Goal: Information Seeking & Learning: Learn about a topic

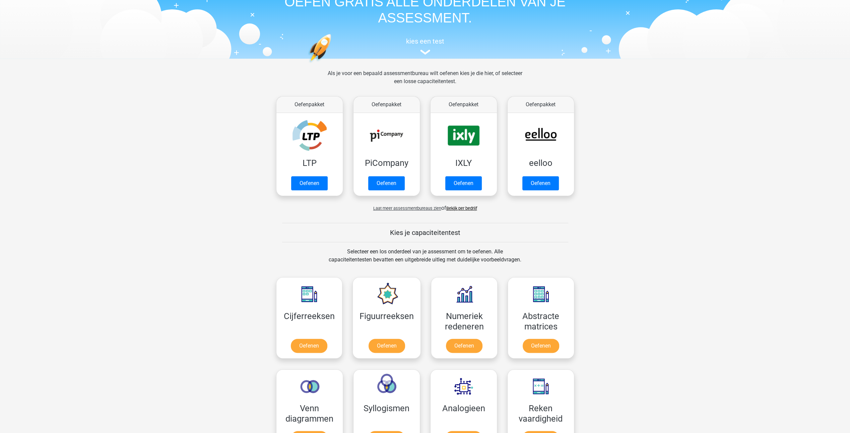
scroll to position [33, 0]
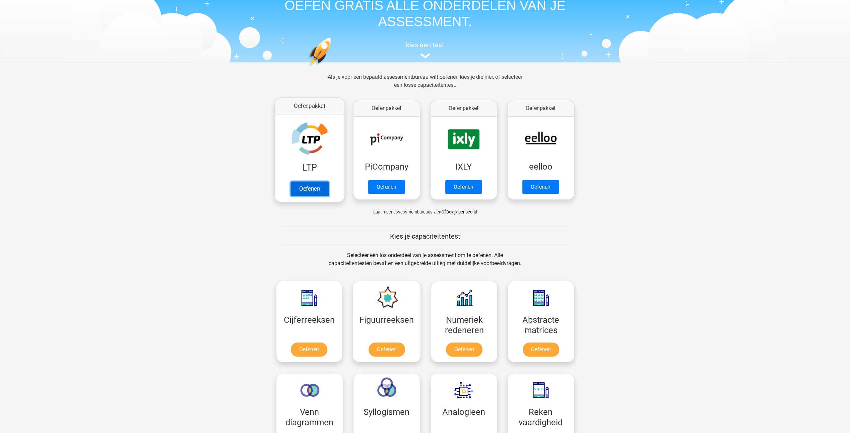
click at [313, 186] on link "Oefenen" at bounding box center [309, 188] width 38 height 15
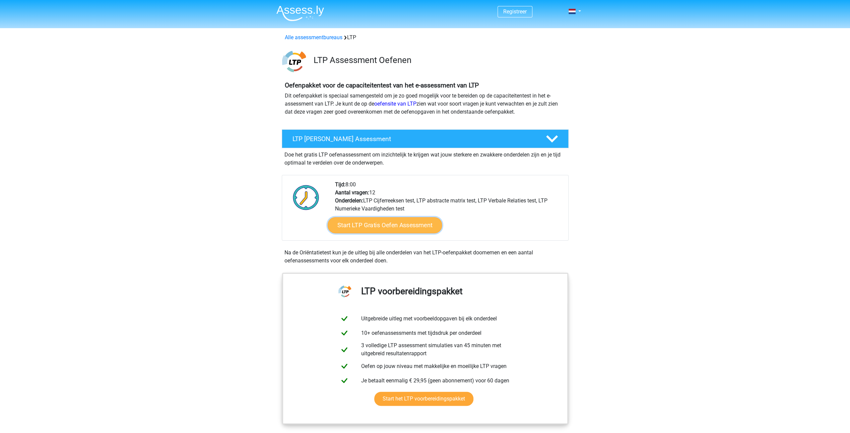
click at [379, 223] on link "Start LTP Gratis Oefen Assessment" at bounding box center [384, 225] width 115 height 16
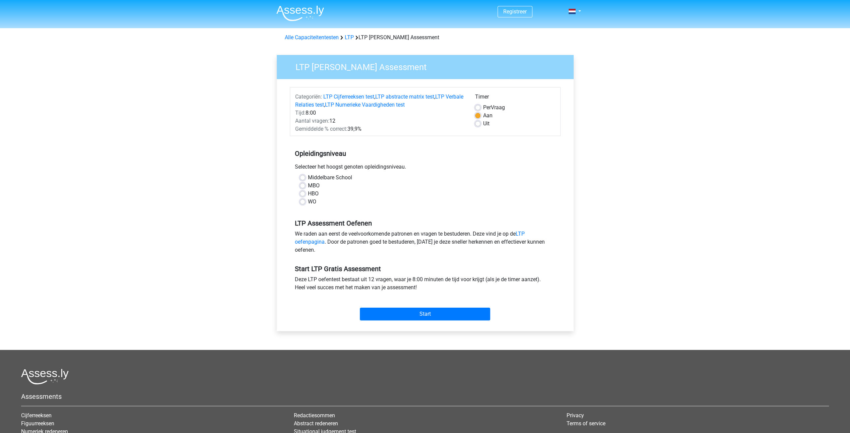
click at [308, 177] on label "Middelbare School" at bounding box center [330, 178] width 44 height 8
click at [301, 177] on input "Middelbare School" at bounding box center [302, 177] width 5 height 7
radio input "true"
click at [419, 310] on input "Start" at bounding box center [425, 314] width 130 height 13
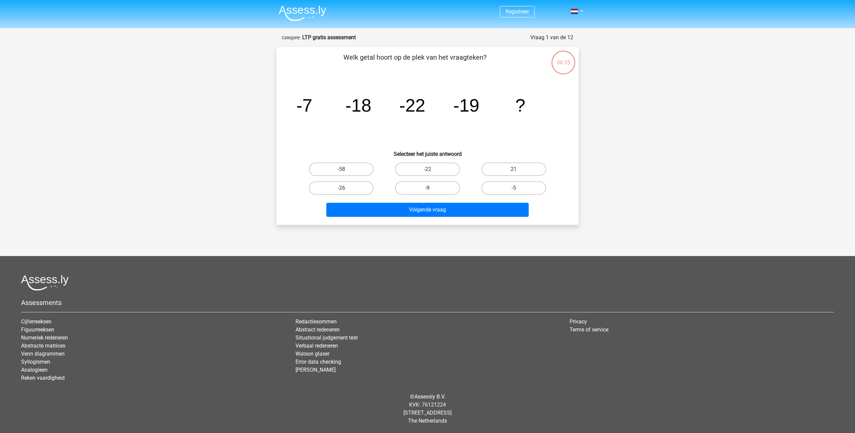
click at [437, 187] on label "-9" at bounding box center [427, 187] width 65 height 13
click at [432, 188] on input "-9" at bounding box center [429, 190] width 4 height 4
radio input "true"
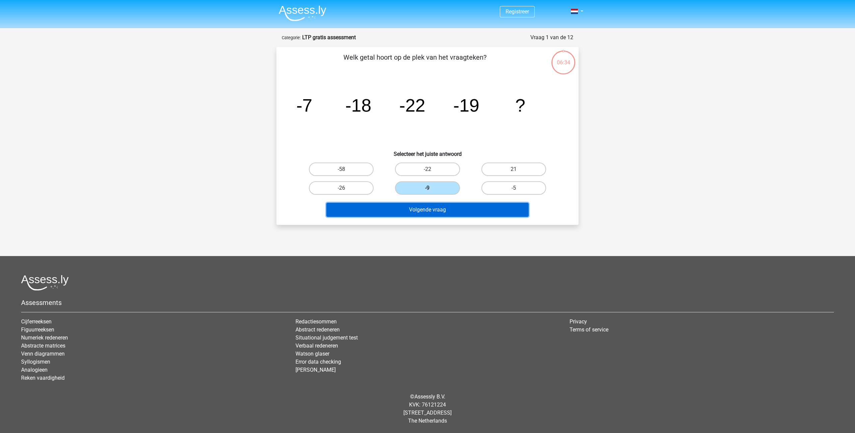
click at [436, 210] on button "Volgende vraag" at bounding box center [427, 210] width 203 height 14
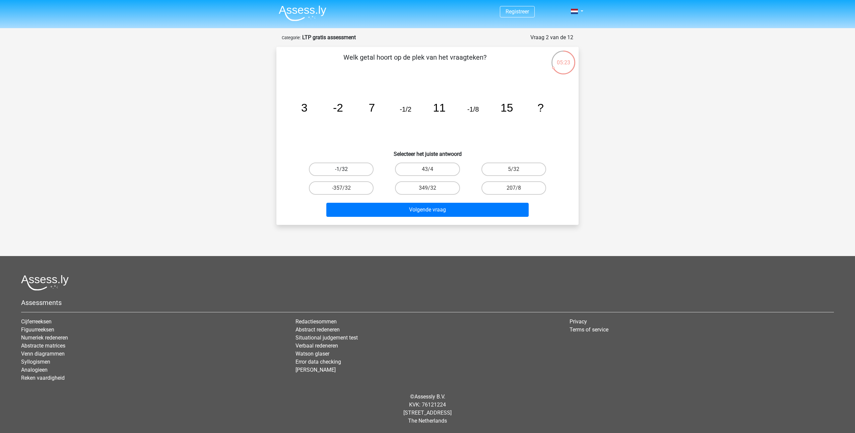
click at [343, 165] on label "-1/32" at bounding box center [341, 168] width 65 height 13
click at [343, 169] on input "-1/32" at bounding box center [343, 171] width 4 height 4
radio input "true"
click at [442, 210] on button "Volgende vraag" at bounding box center [427, 210] width 203 height 14
click at [422, 186] on label "25424" at bounding box center [427, 187] width 65 height 13
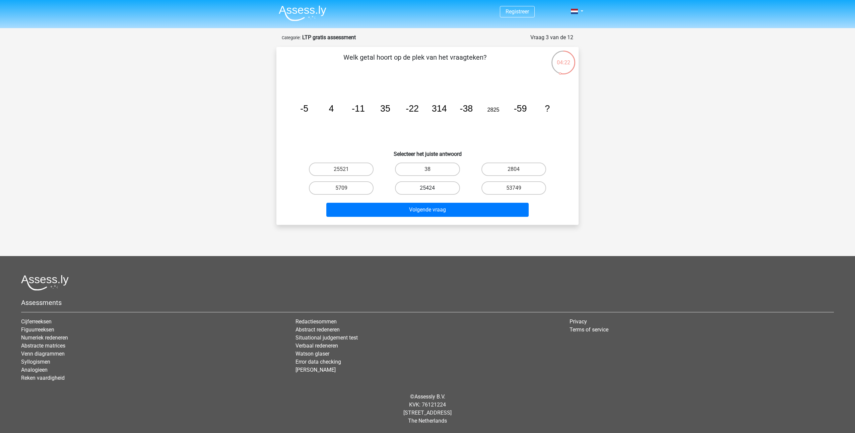
click at [427, 188] on input "25424" at bounding box center [429, 190] width 4 height 4
radio input "true"
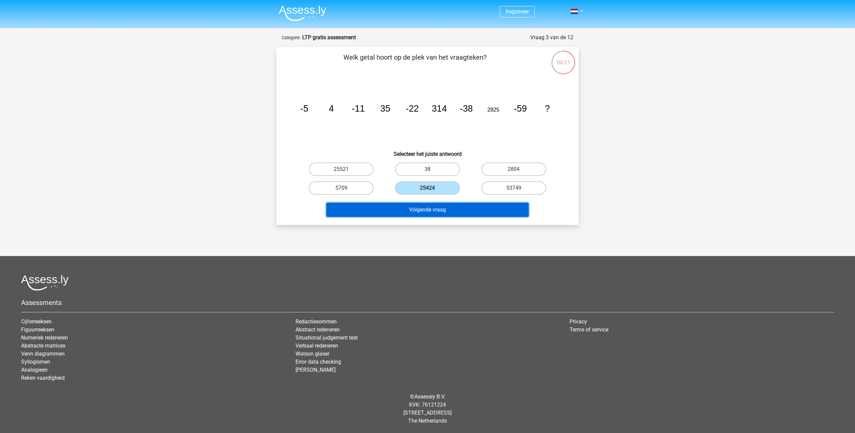
click at [433, 209] on button "Volgende vraag" at bounding box center [427, 210] width 203 height 14
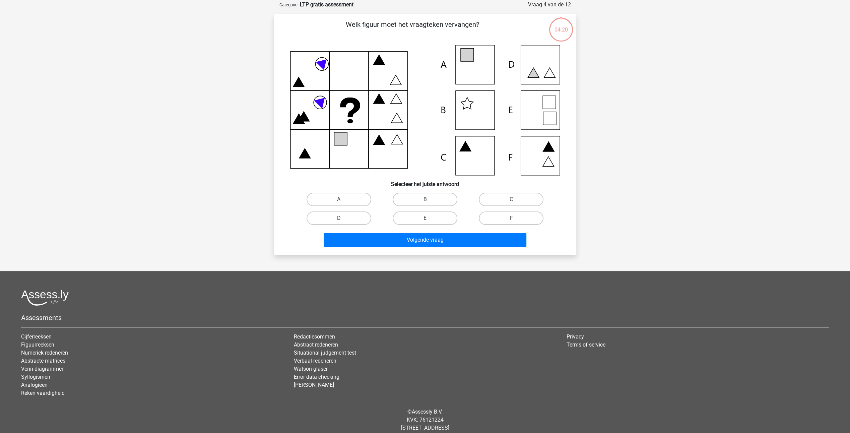
scroll to position [33, 0]
click at [470, 63] on icon at bounding box center [425, 109] width 270 height 130
click at [351, 195] on label "A" at bounding box center [338, 198] width 65 height 13
click at [343, 199] on input "A" at bounding box center [341, 201] width 4 height 4
radio input "true"
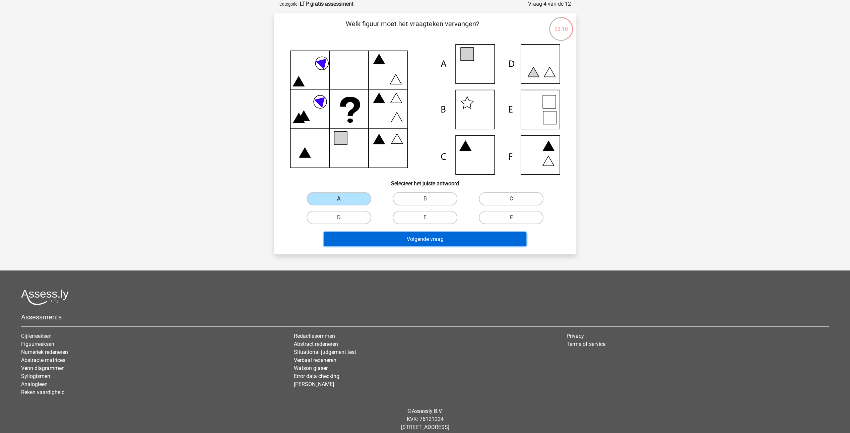
click at [422, 237] on button "Volgende vraag" at bounding box center [425, 239] width 203 height 14
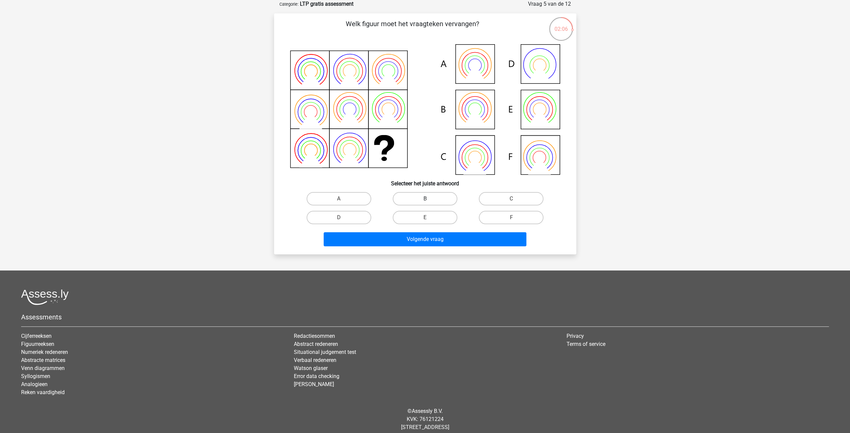
click at [422, 199] on label "B" at bounding box center [425, 198] width 65 height 13
click at [425, 199] on input "B" at bounding box center [427, 201] width 4 height 4
radio input "true"
click at [420, 225] on div "E" at bounding box center [425, 217] width 86 height 19
click at [421, 239] on button "Volgende vraag" at bounding box center [425, 239] width 203 height 14
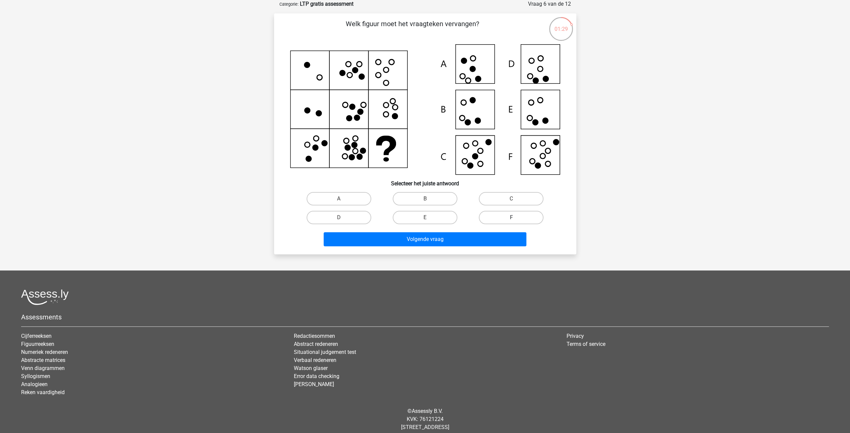
click at [505, 215] on label "F" at bounding box center [511, 217] width 65 height 13
click at [511, 217] on input "F" at bounding box center [513, 219] width 4 height 4
radio input "true"
click at [419, 238] on button "Volgende vraag" at bounding box center [425, 239] width 203 height 14
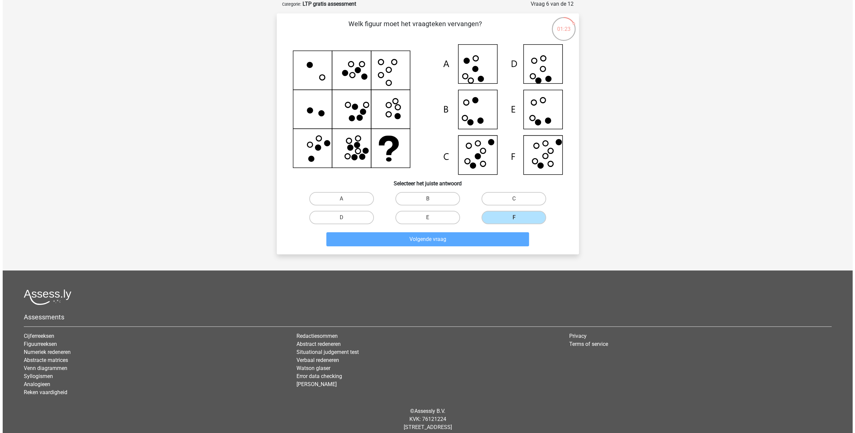
scroll to position [0, 0]
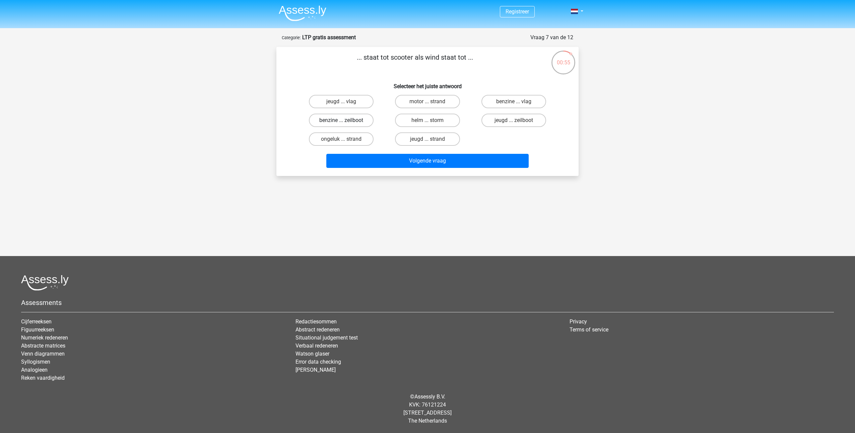
click at [336, 119] on label "benzine ... zeilboot" at bounding box center [341, 120] width 65 height 13
click at [341, 120] on input "benzine ... zeilboot" at bounding box center [343, 122] width 4 height 4
radio input "true"
click at [427, 159] on button "Volgende vraag" at bounding box center [427, 161] width 203 height 14
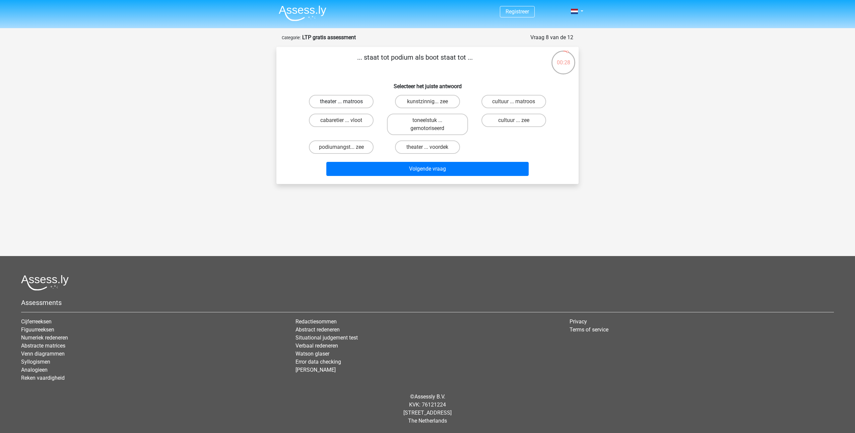
click at [342, 100] on label "theater ... matroos" at bounding box center [341, 101] width 65 height 13
click at [342, 101] on input "theater ... matroos" at bounding box center [343, 103] width 4 height 4
radio input "true"
click at [445, 166] on button "Volgende vraag" at bounding box center [427, 169] width 203 height 14
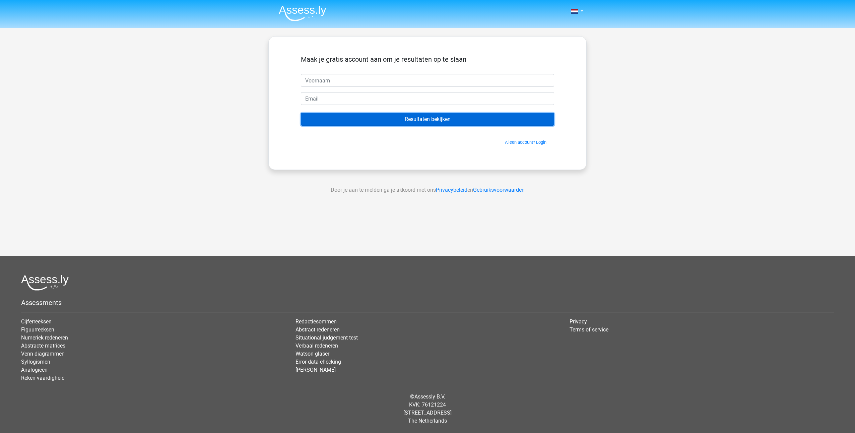
click at [421, 121] on input "Resultaten bekijken" at bounding box center [427, 119] width 253 height 13
type input "[PERSON_NAME]"
click at [400, 118] on input "Resultaten bekijken" at bounding box center [427, 119] width 253 height 13
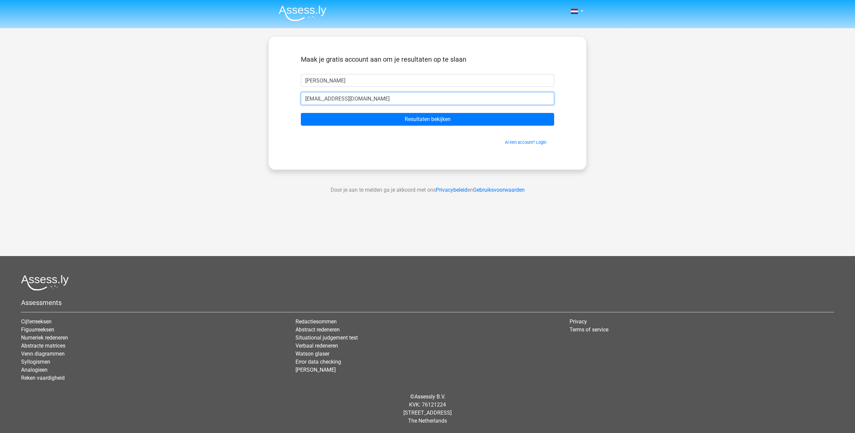
type input "[EMAIL_ADDRESS][DOMAIN_NAME]"
click at [301, 113] on input "Resultaten bekijken" at bounding box center [427, 119] width 253 height 13
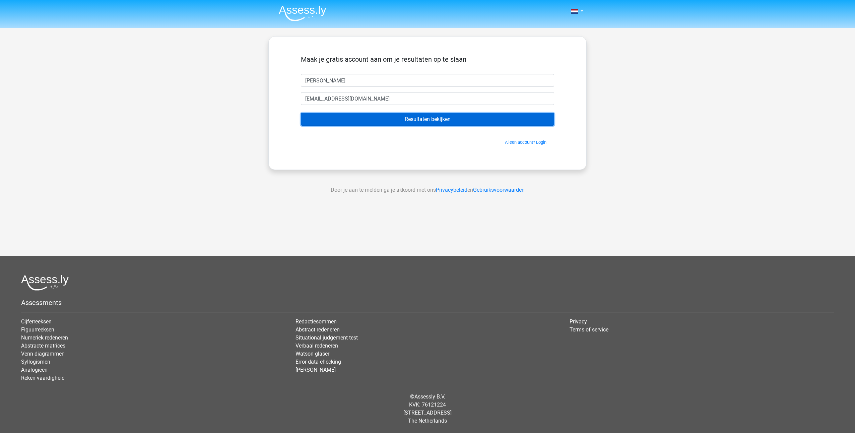
click at [412, 119] on input "Resultaten bekijken" at bounding box center [427, 119] width 253 height 13
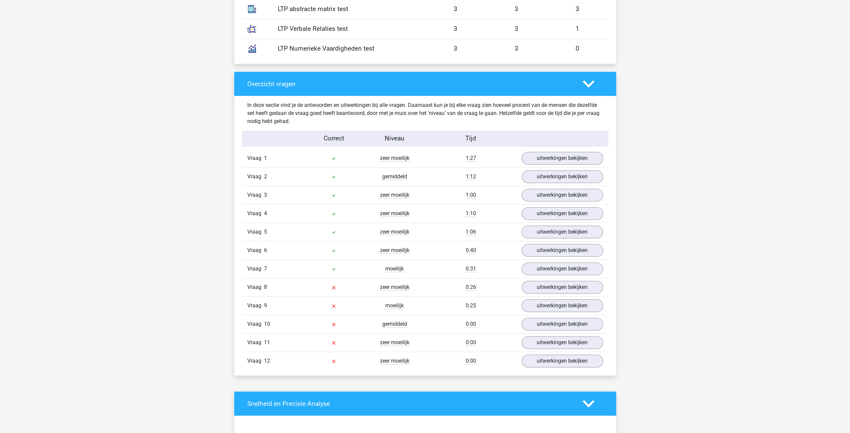
scroll to position [636, 0]
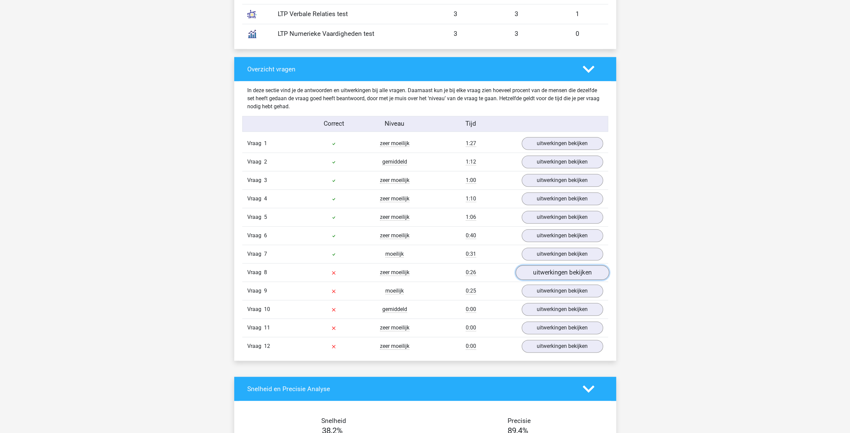
click at [555, 269] on link "uitwerkingen bekijken" at bounding box center [561, 272] width 93 height 15
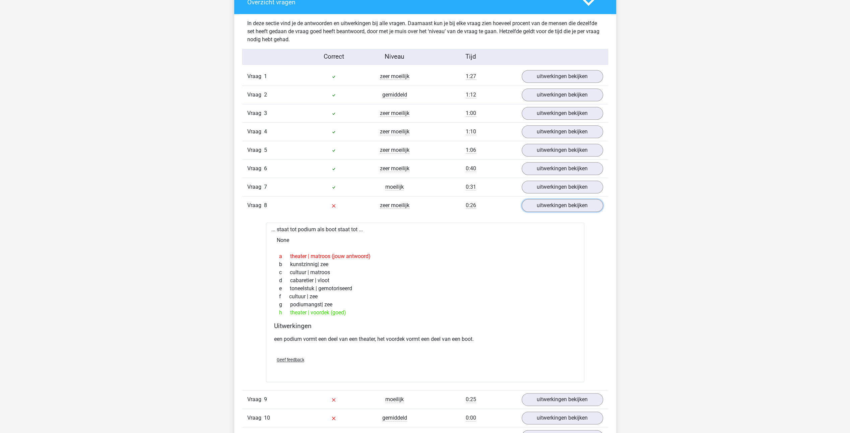
scroll to position [837, 0]
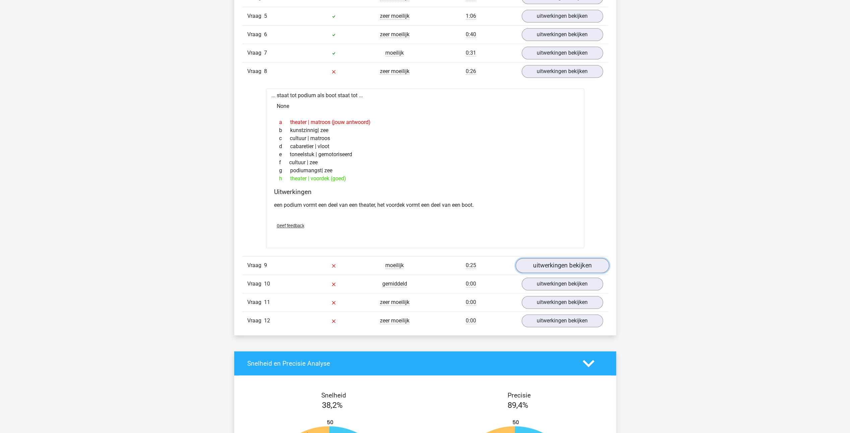
click at [549, 261] on link "uitwerkingen bekijken" at bounding box center [561, 265] width 93 height 15
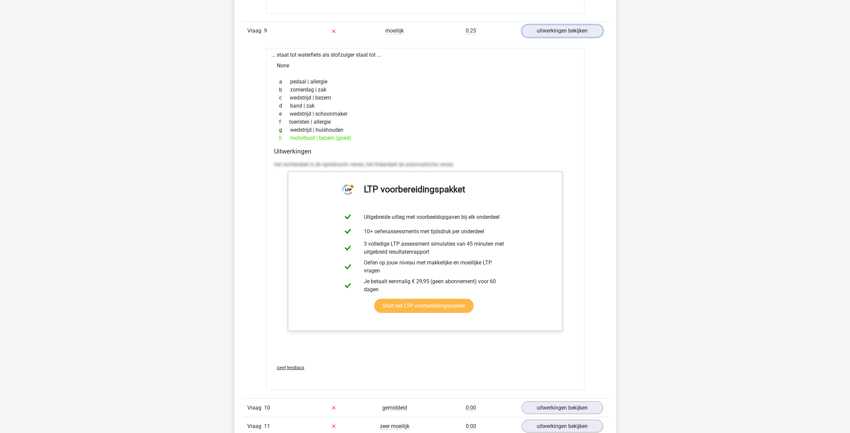
scroll to position [1172, 0]
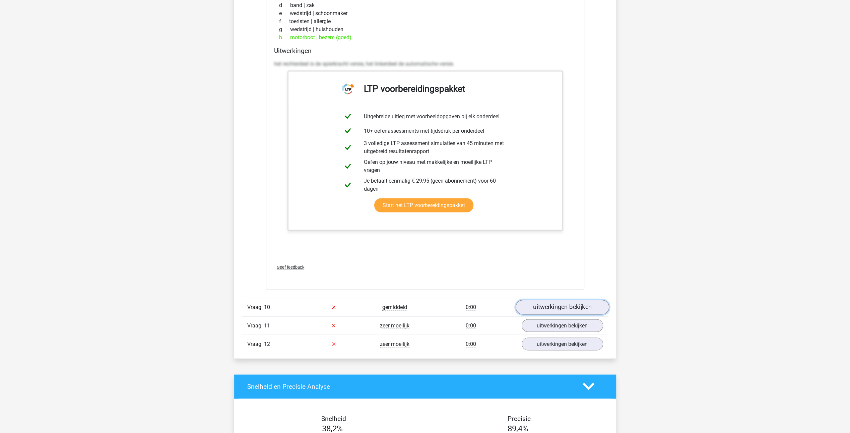
click at [565, 300] on link "uitwerkingen bekijken" at bounding box center [561, 306] width 93 height 15
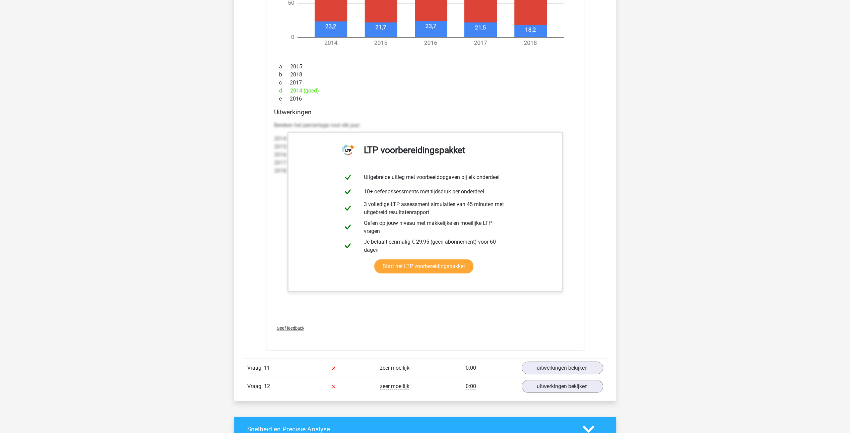
scroll to position [1842, 0]
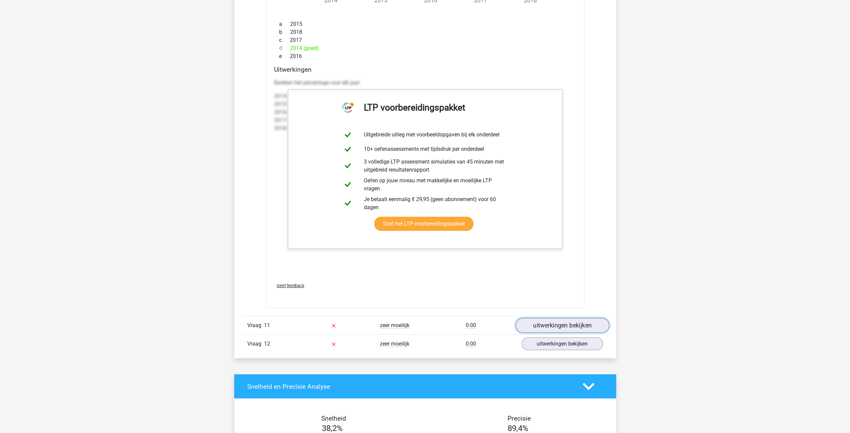
click at [564, 319] on link "uitwerkingen bekijken" at bounding box center [561, 325] width 93 height 15
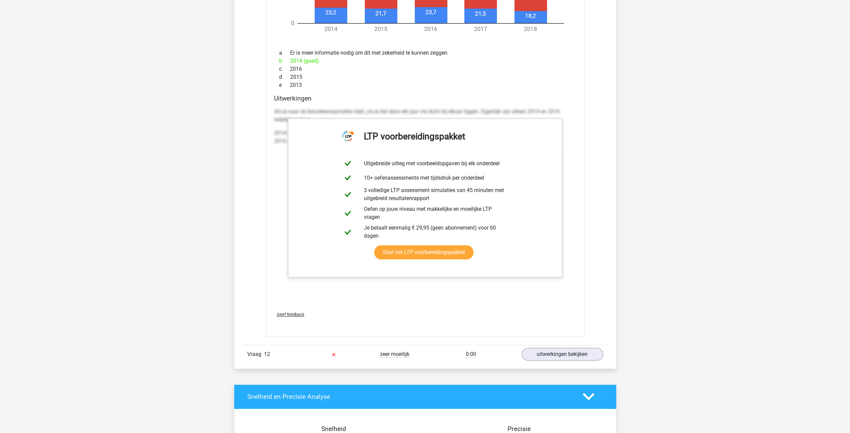
scroll to position [2512, 0]
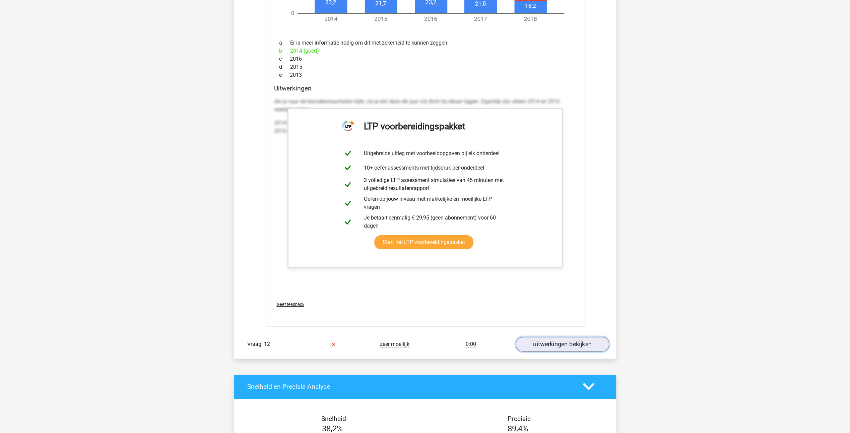
click at [564, 337] on link "uitwerkingen bekijken" at bounding box center [561, 344] width 93 height 15
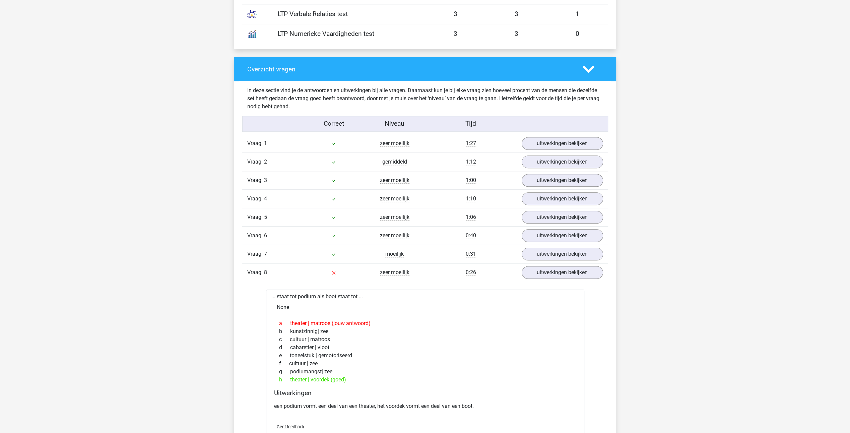
scroll to position [569, 0]
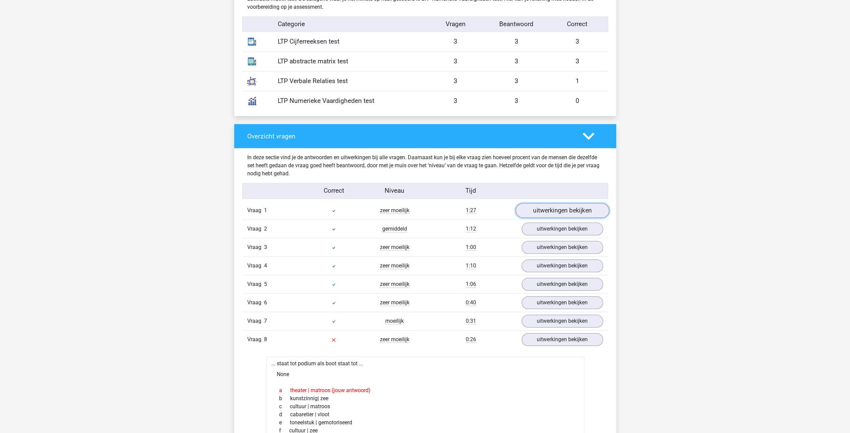
click at [559, 210] on link "uitwerkingen bekijken" at bounding box center [561, 210] width 93 height 15
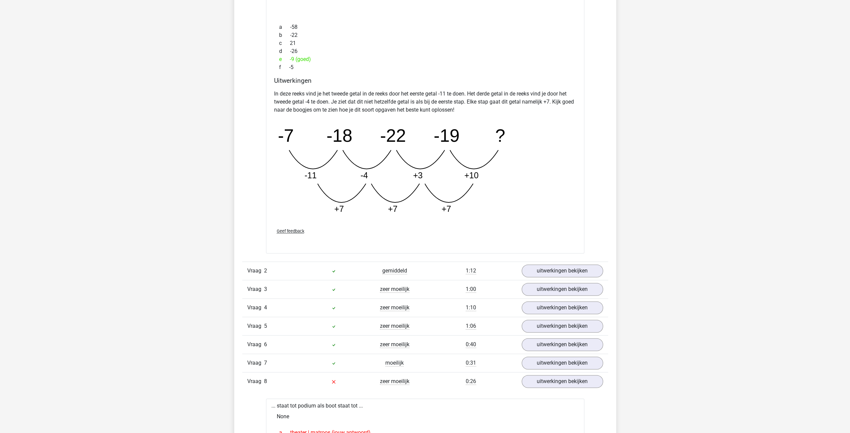
scroll to position [871, 0]
click at [559, 265] on link "uitwerkingen bekijken" at bounding box center [561, 269] width 93 height 15
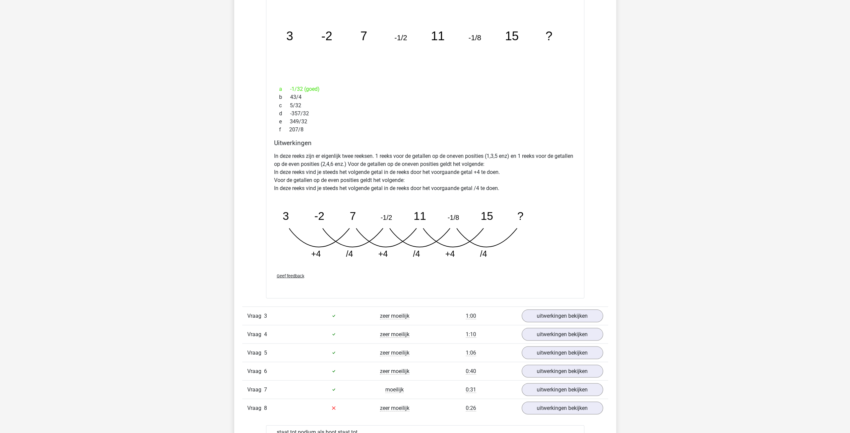
scroll to position [1172, 0]
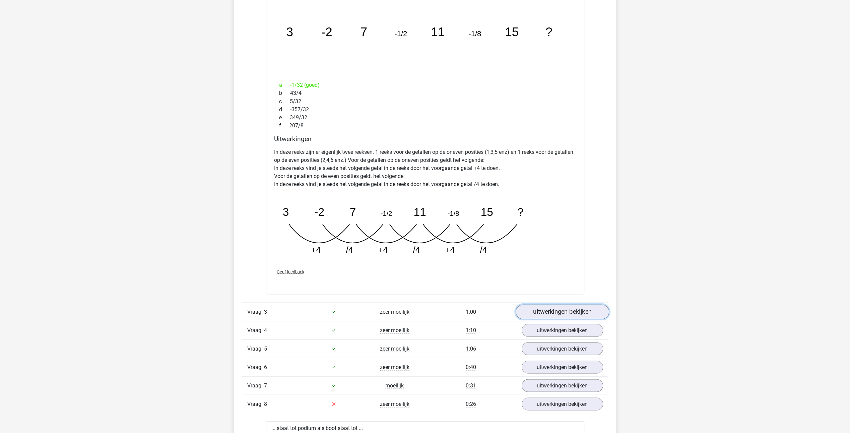
click at [559, 309] on link "uitwerkingen bekijken" at bounding box center [561, 311] width 93 height 15
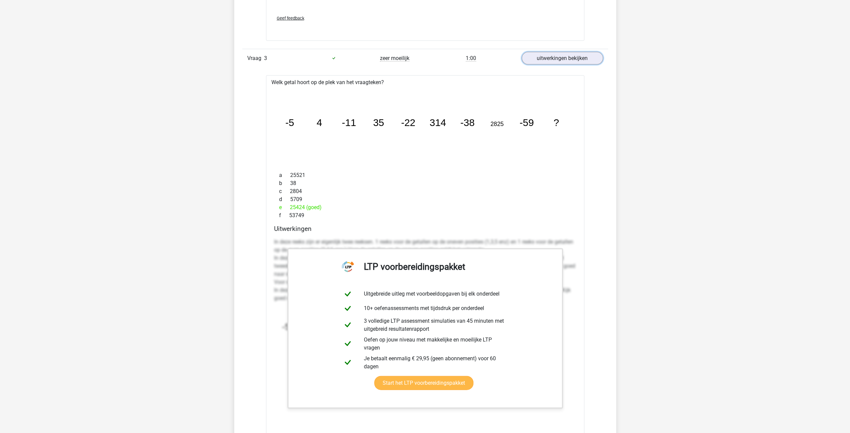
scroll to position [1440, 0]
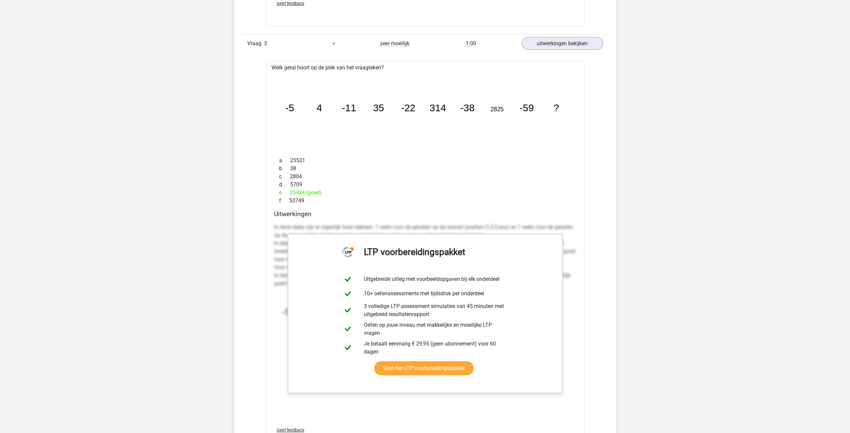
click at [502, 204] on div "a 25521 b 38 c 2804 d 5709 e 25424 (goed) f 53749" at bounding box center [425, 181] width 302 height 54
click at [292, 225] on p "In deze reeks zijn er eigenlijk twee reeksen. 1 reeks voor de getallen op de on…" at bounding box center [425, 255] width 302 height 64
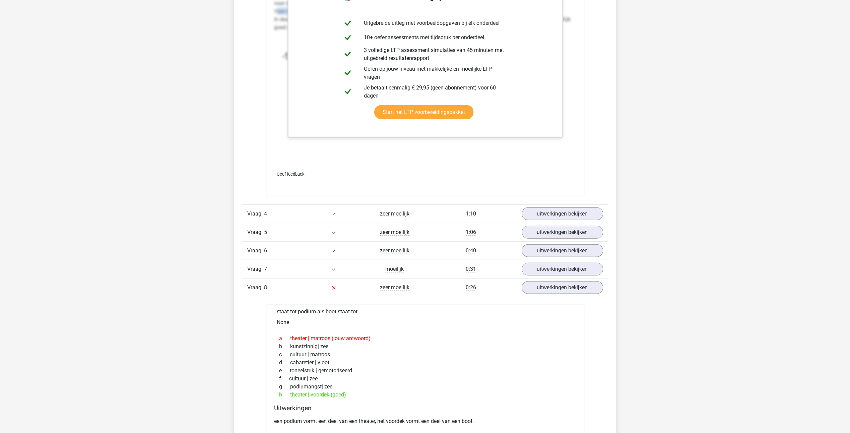
scroll to position [1708, 0]
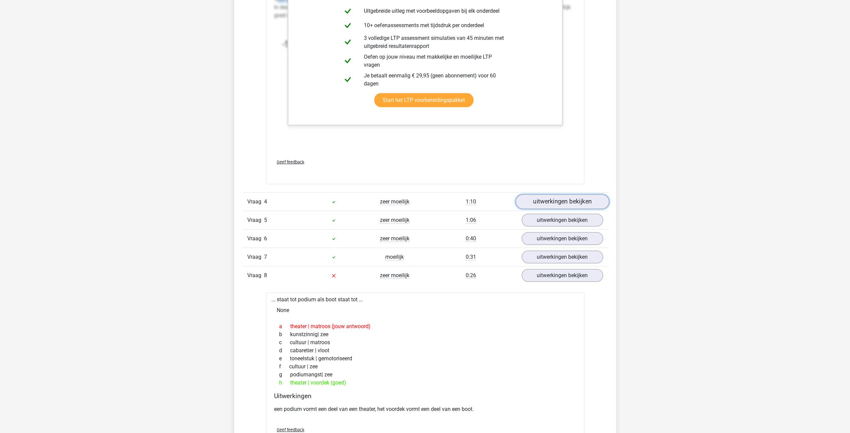
click at [561, 200] on link "uitwerkingen bekijken" at bounding box center [561, 202] width 93 height 15
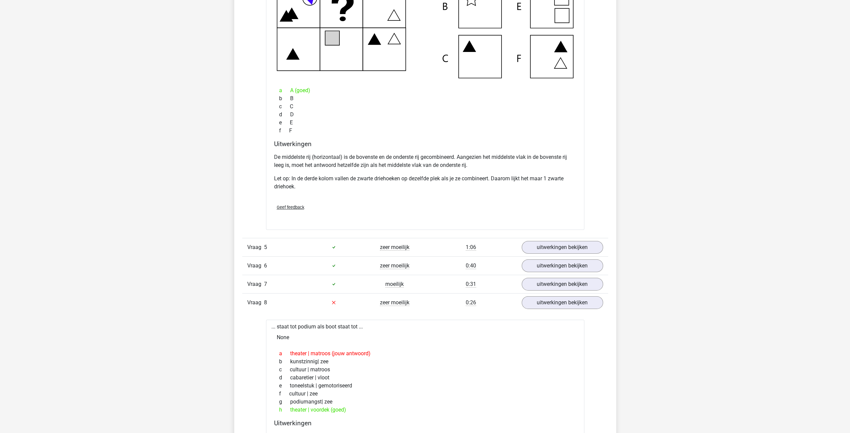
scroll to position [2010, 0]
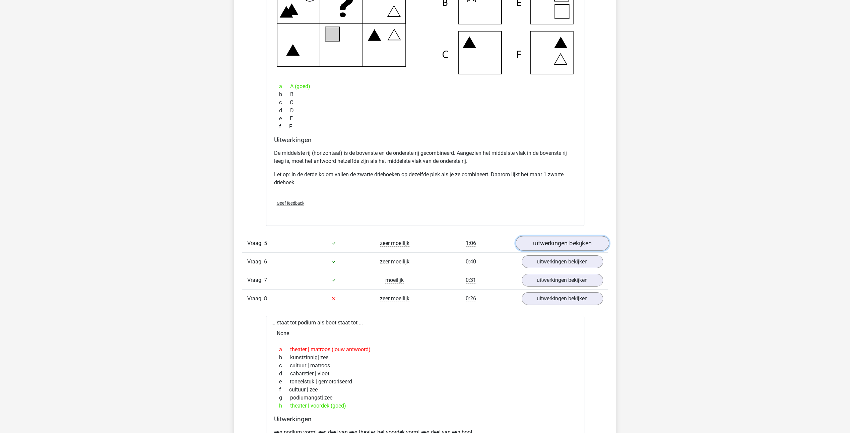
click at [553, 241] on link "uitwerkingen bekijken" at bounding box center [561, 243] width 93 height 15
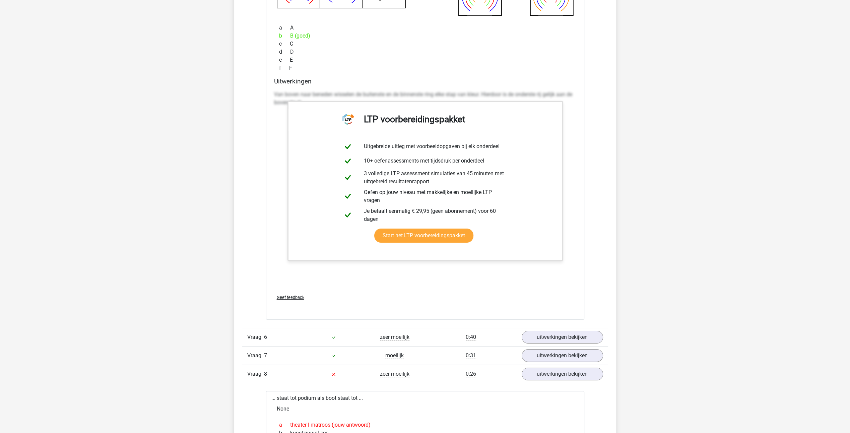
scroll to position [2412, 0]
click at [559, 332] on link "uitwerkingen bekijken" at bounding box center [561, 336] width 93 height 15
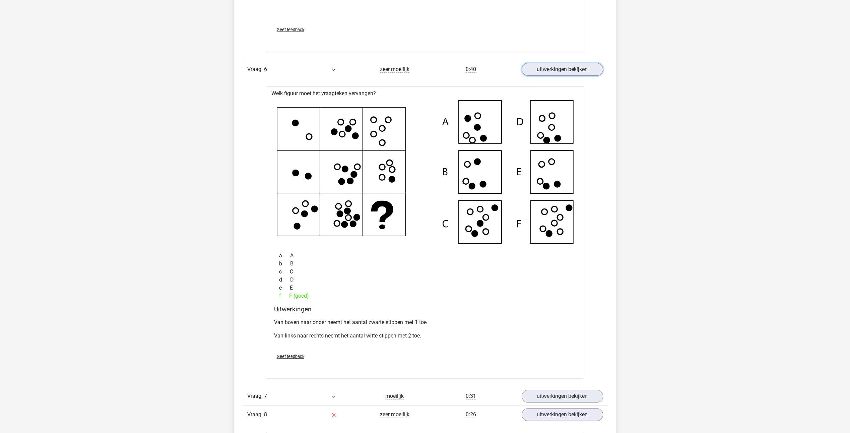
scroll to position [2680, 0]
click at [558, 392] on link "uitwerkingen bekijken" at bounding box center [561, 395] width 93 height 15
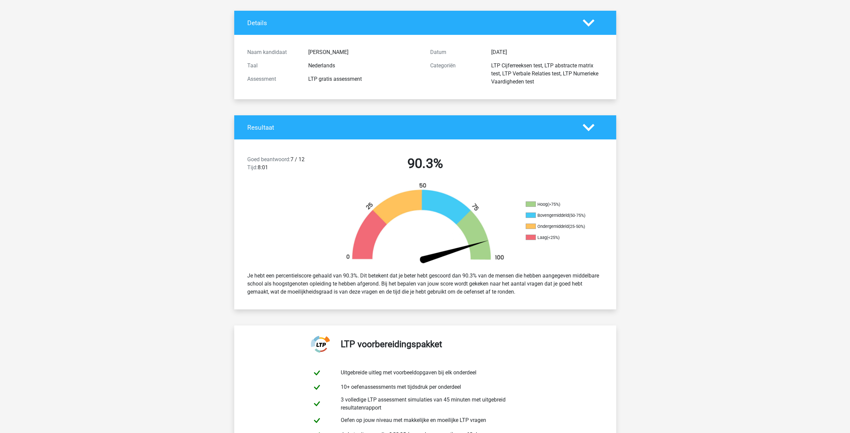
scroll to position [0, 0]
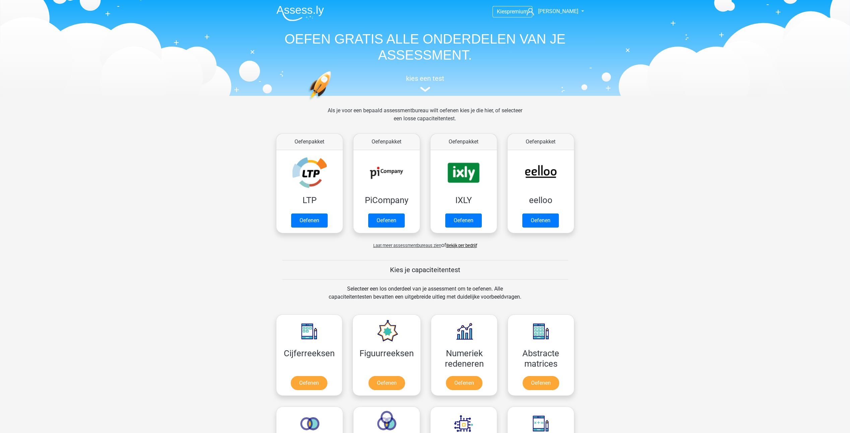
scroll to position [33, 0]
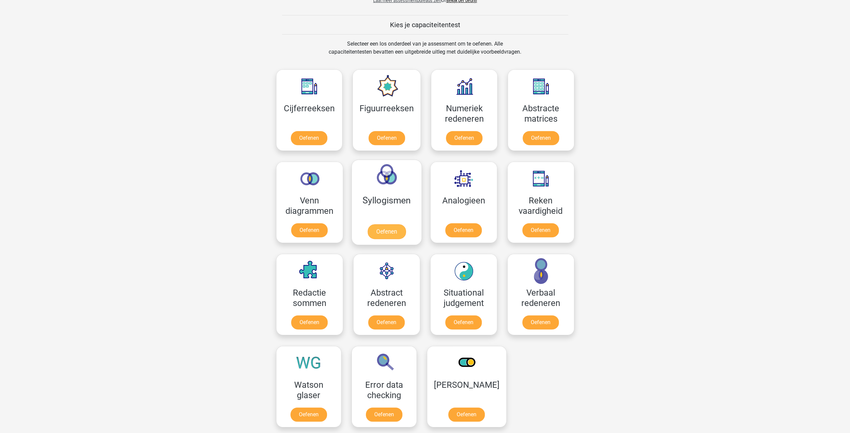
scroll to position [234, 0]
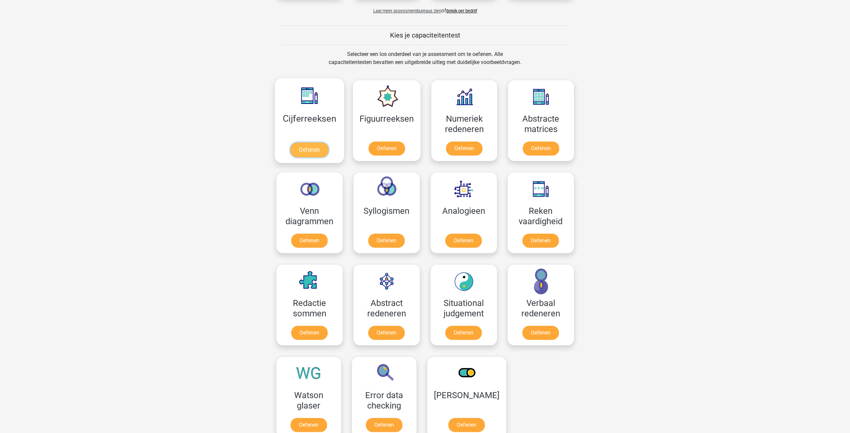
click at [314, 147] on link "Oefenen" at bounding box center [309, 149] width 38 height 15
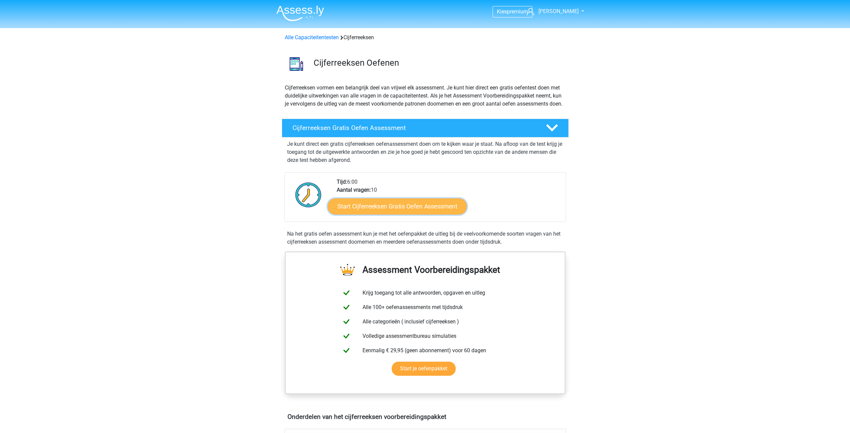
click at [404, 214] on link "Start Cijferreeksen Gratis Oefen Assessment" at bounding box center [397, 206] width 139 height 16
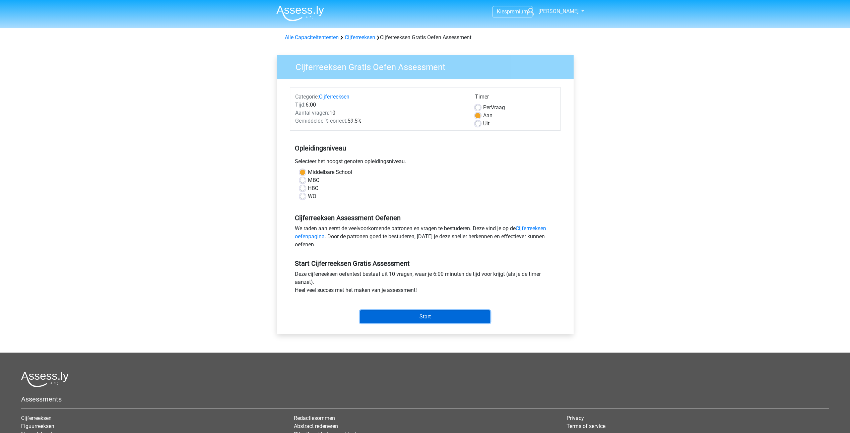
click at [428, 314] on input "Start" at bounding box center [425, 316] width 130 height 13
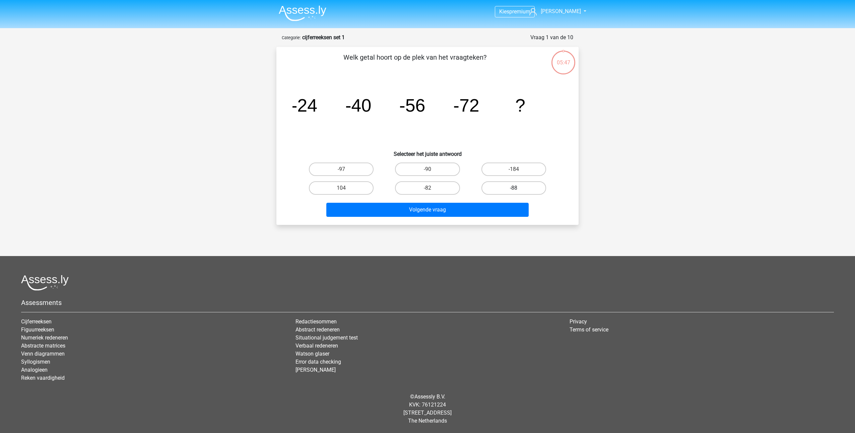
click at [518, 187] on label "-88" at bounding box center [513, 187] width 65 height 13
click at [518, 188] on input "-88" at bounding box center [516, 190] width 4 height 4
radio input "true"
click at [432, 209] on button "Volgende vraag" at bounding box center [427, 210] width 203 height 14
drag, startPoint x: 509, startPoint y: 165, endPoint x: 501, endPoint y: 175, distance: 12.1
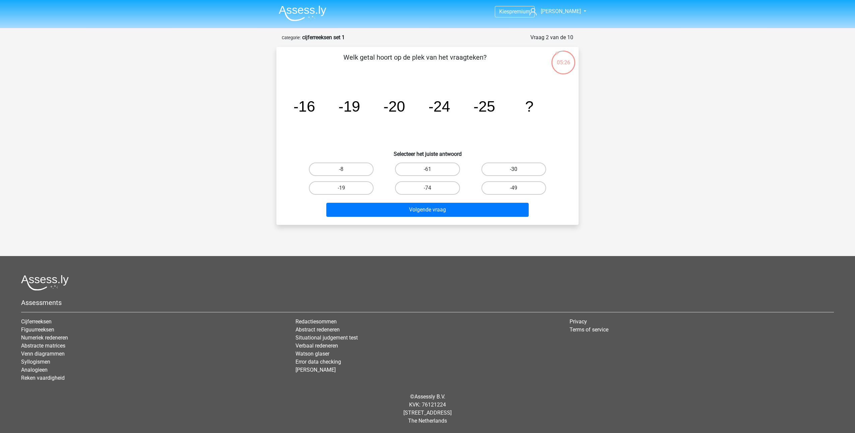
click at [509, 165] on label "-30" at bounding box center [513, 168] width 65 height 13
click at [514, 169] on input "-30" at bounding box center [516, 171] width 4 height 4
radio input "true"
click at [428, 208] on button "Volgende vraag" at bounding box center [427, 210] width 203 height 14
click at [424, 189] on label "-82" at bounding box center [427, 187] width 65 height 13
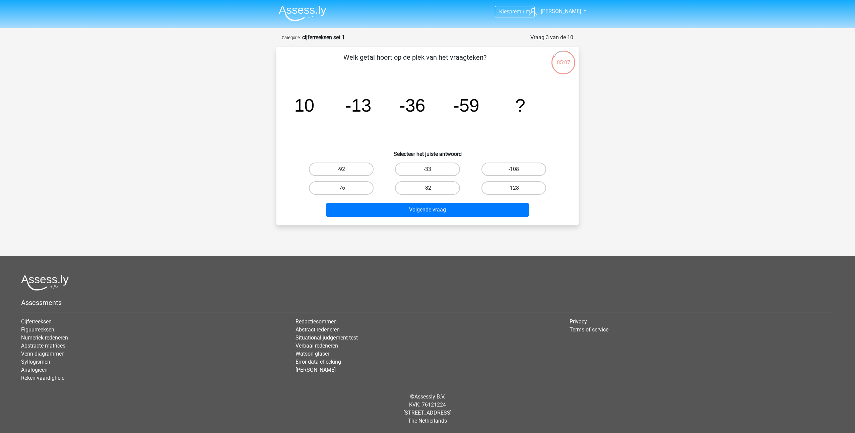
click at [427, 189] on input "-82" at bounding box center [429, 190] width 4 height 4
radio input "true"
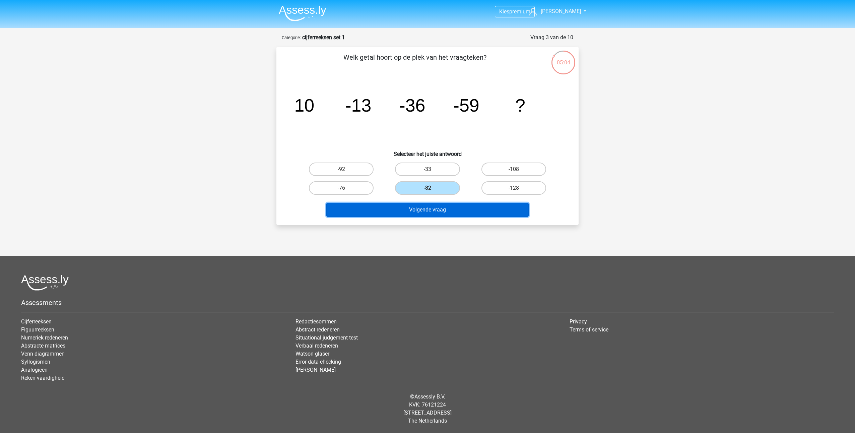
click at [427, 208] on button "Volgende vraag" at bounding box center [427, 210] width 203 height 14
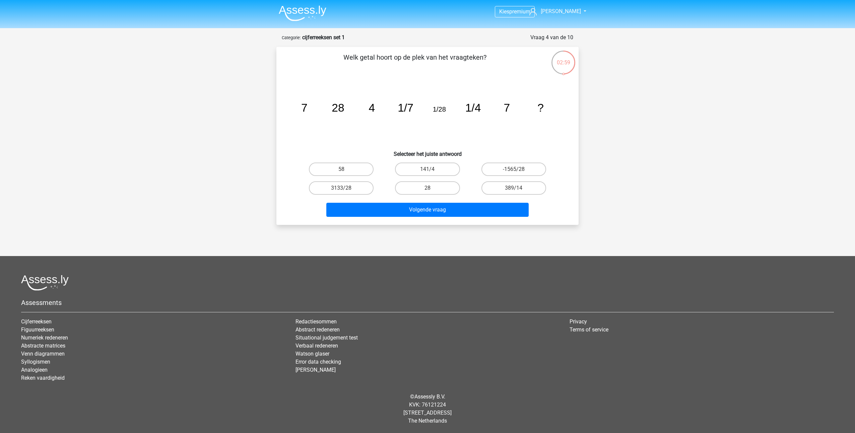
drag, startPoint x: 420, startPoint y: 183, endPoint x: 427, endPoint y: 196, distance: 15.0
click at [420, 184] on label "28" at bounding box center [427, 187] width 65 height 13
click at [427, 188] on input "28" at bounding box center [429, 190] width 4 height 4
radio input "true"
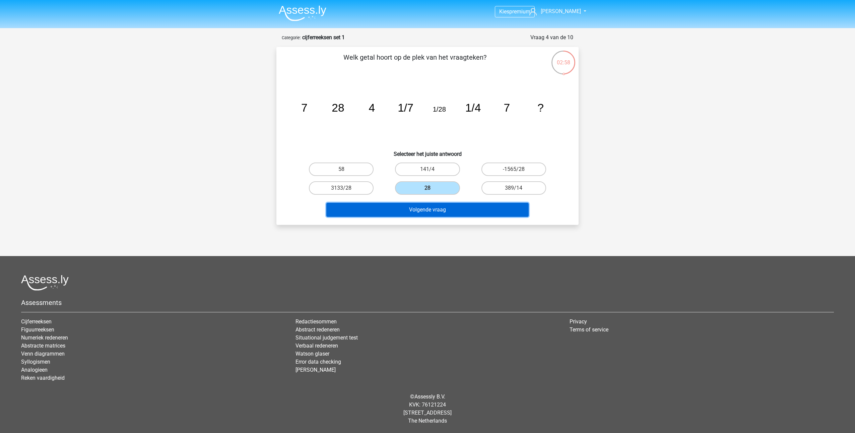
click at [437, 214] on button "Volgende vraag" at bounding box center [427, 210] width 203 height 14
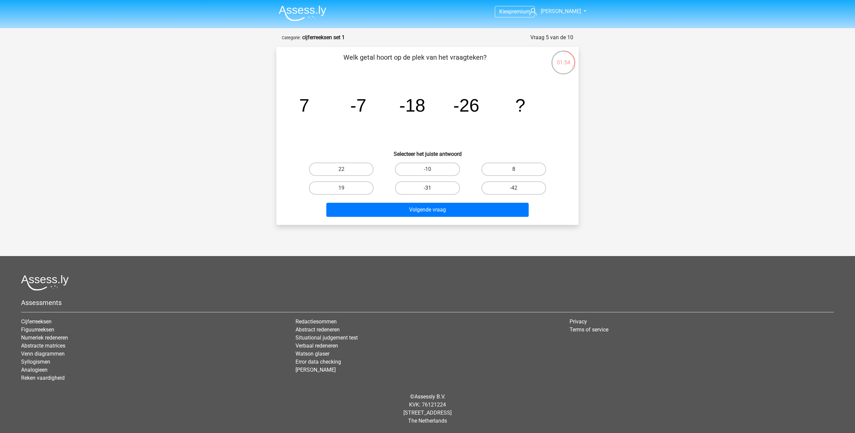
click at [432, 191] on label "-31" at bounding box center [427, 187] width 65 height 13
click at [432, 191] on input "-31" at bounding box center [429, 190] width 4 height 4
radio input "true"
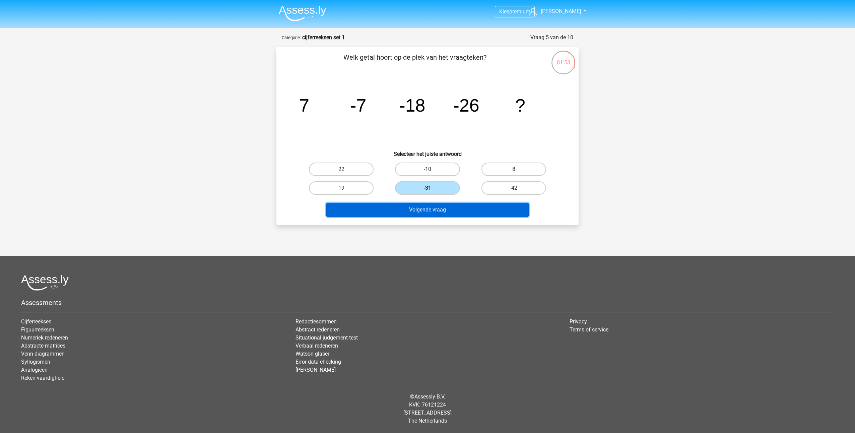
click at [431, 210] on button "Volgende vraag" at bounding box center [427, 210] width 203 height 14
click at [420, 209] on button "Volgende vraag" at bounding box center [427, 210] width 203 height 14
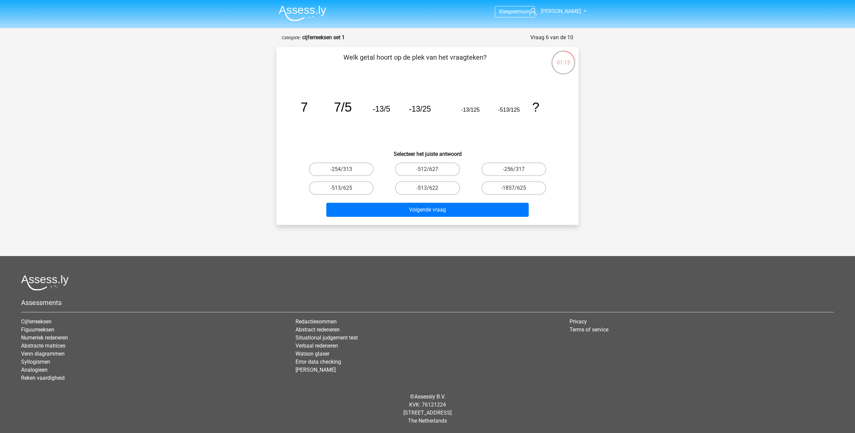
click at [325, 136] on icon "image/svg+xml 7 7/5 -13/5 -13/25 -13/125 -513/125 ?" at bounding box center [427, 112] width 270 height 68
click at [337, 188] on label "-513/625" at bounding box center [341, 187] width 65 height 13
click at [341, 188] on input "-513/625" at bounding box center [343, 190] width 4 height 4
radio input "true"
click at [414, 208] on button "Volgende vraag" at bounding box center [427, 210] width 203 height 14
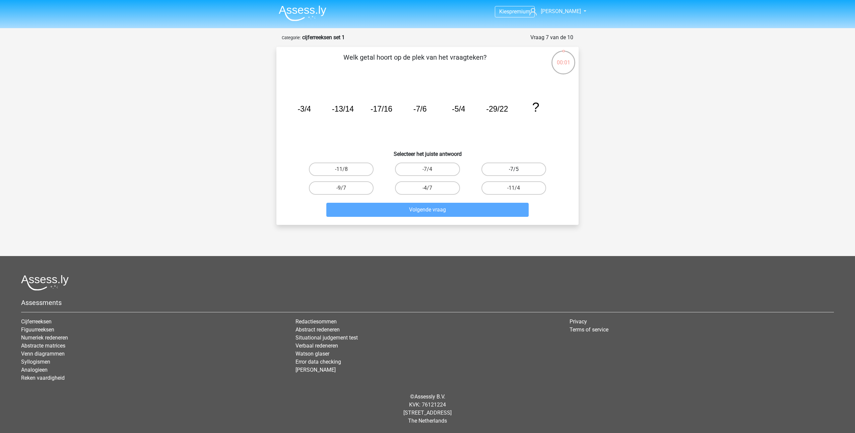
click at [506, 165] on label "-7/5" at bounding box center [513, 168] width 65 height 13
click at [514, 169] on input "-7/5" at bounding box center [516, 171] width 4 height 4
radio input "true"
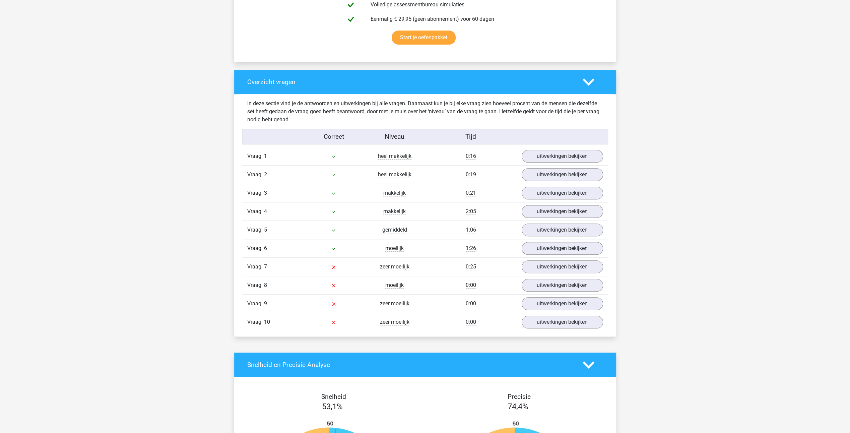
scroll to position [435, 0]
click at [561, 154] on link "uitwerkingen bekijken" at bounding box center [561, 155] width 93 height 15
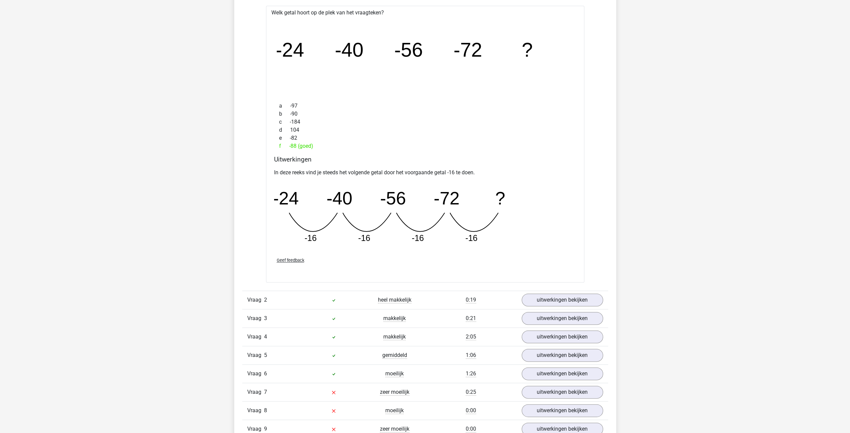
scroll to position [603, 0]
click at [558, 297] on link "uitwerkingen bekijken" at bounding box center [561, 299] width 93 height 15
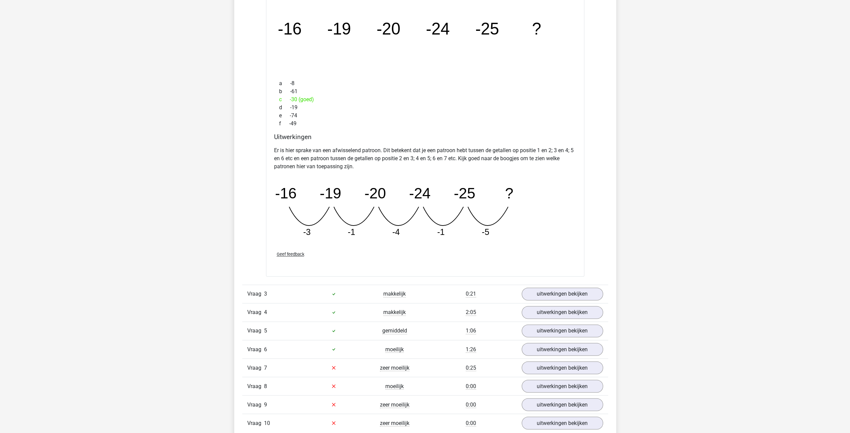
scroll to position [938, 0]
click at [541, 287] on link "uitwerkingen bekijken" at bounding box center [561, 291] width 93 height 15
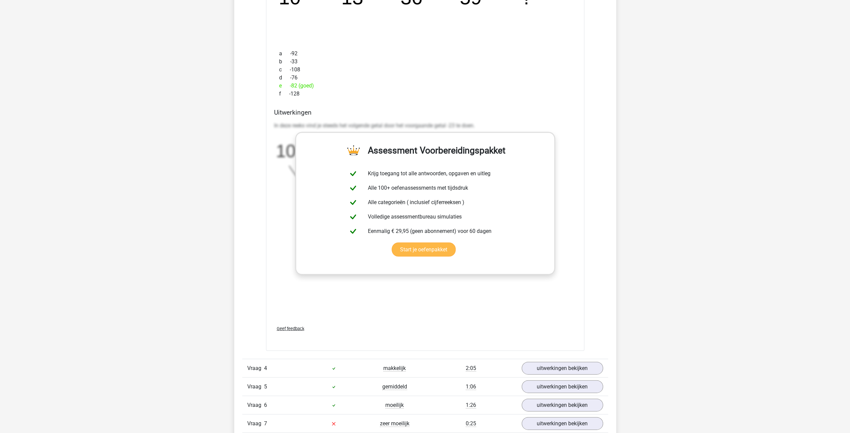
scroll to position [1373, 0]
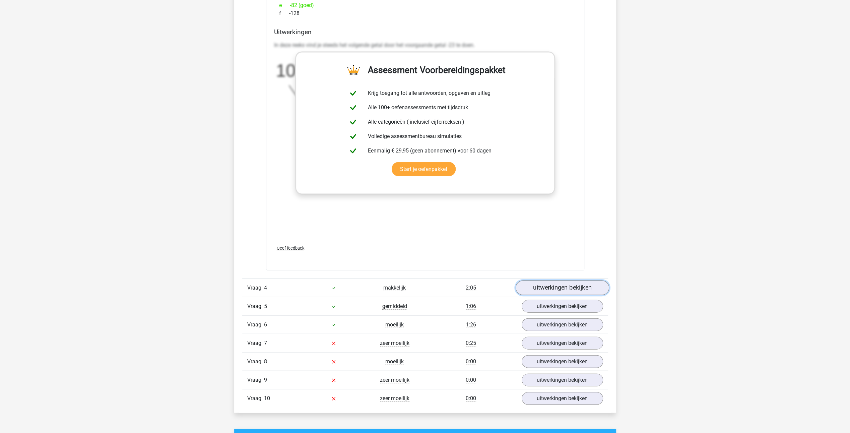
click at [541, 286] on link "uitwerkingen bekijken" at bounding box center [561, 288] width 93 height 15
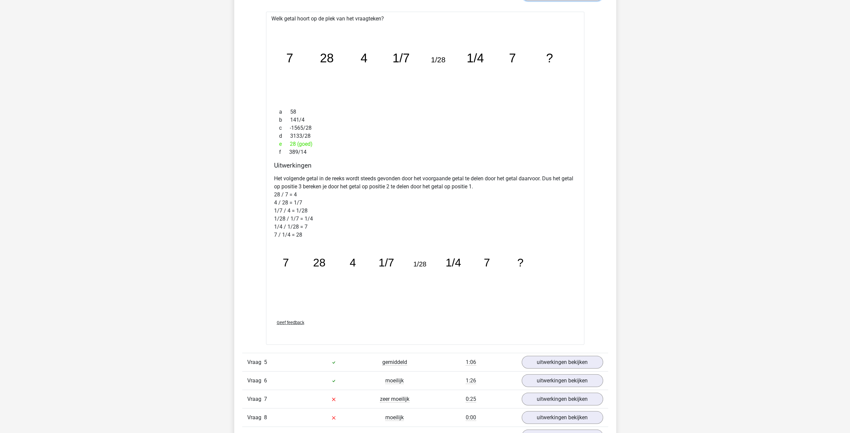
scroll to position [1708, 0]
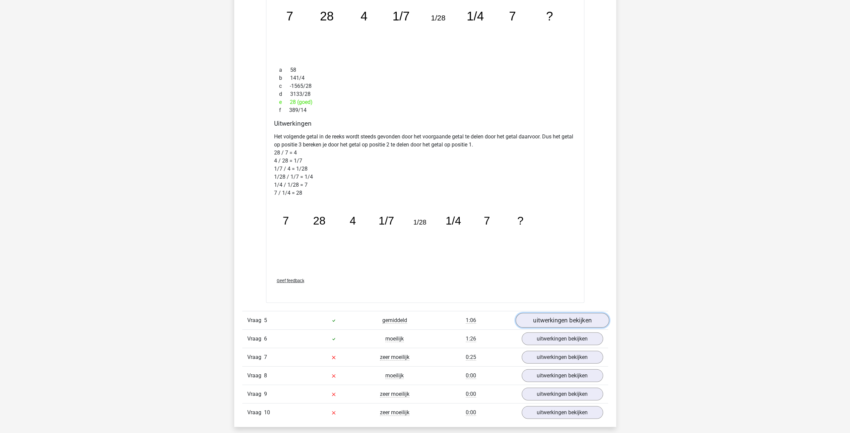
click at [565, 313] on link "uitwerkingen bekijken" at bounding box center [561, 320] width 93 height 15
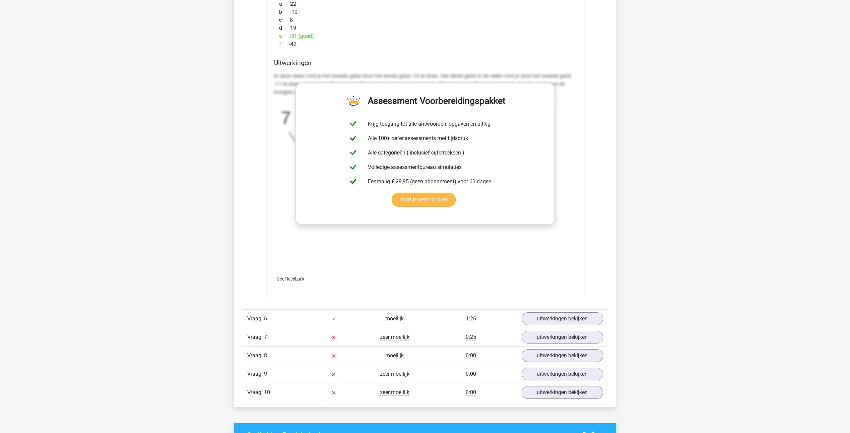
scroll to position [2177, 0]
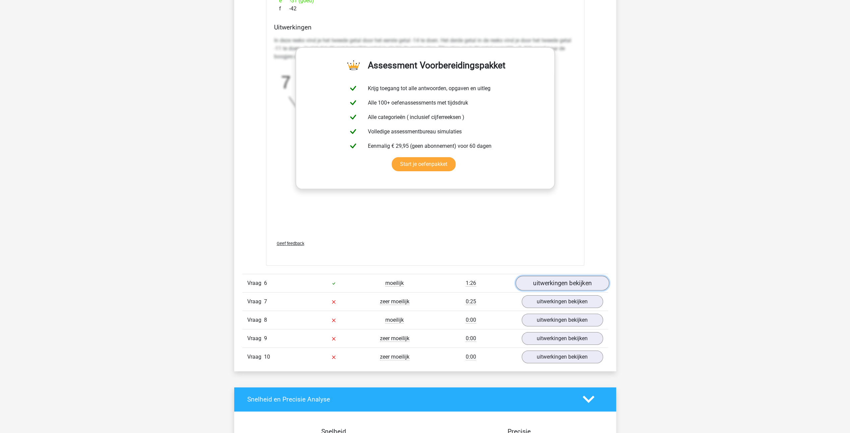
click at [551, 280] on link "uitwerkingen bekijken" at bounding box center [561, 283] width 93 height 15
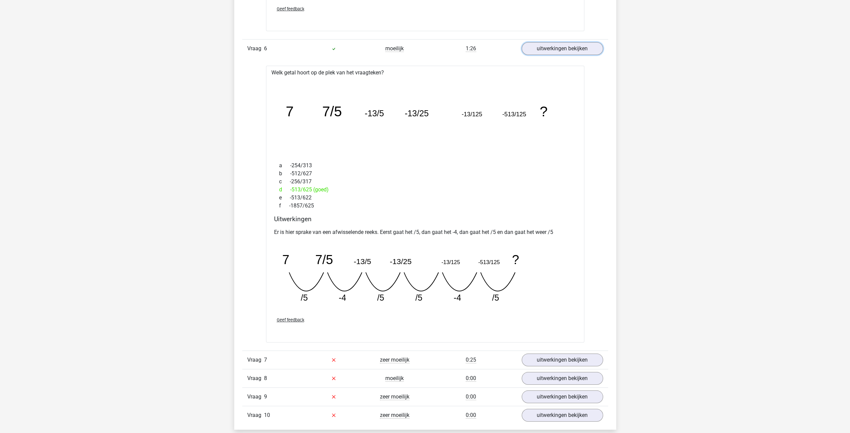
scroll to position [2445, 0]
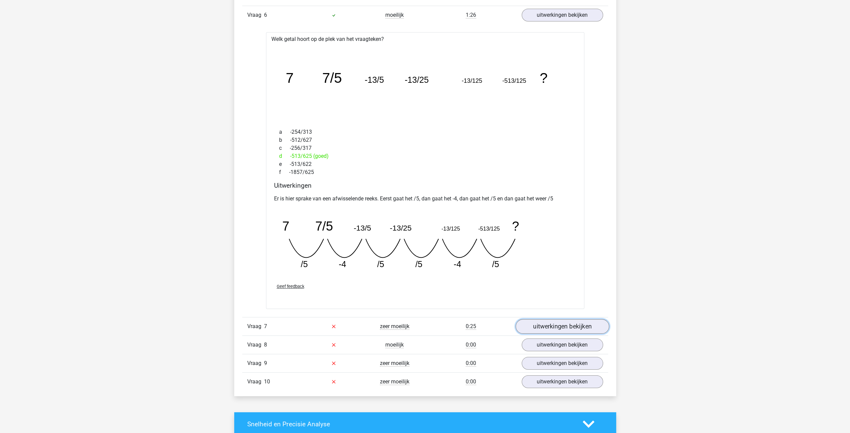
click at [578, 320] on link "uitwerkingen bekijken" at bounding box center [561, 326] width 93 height 15
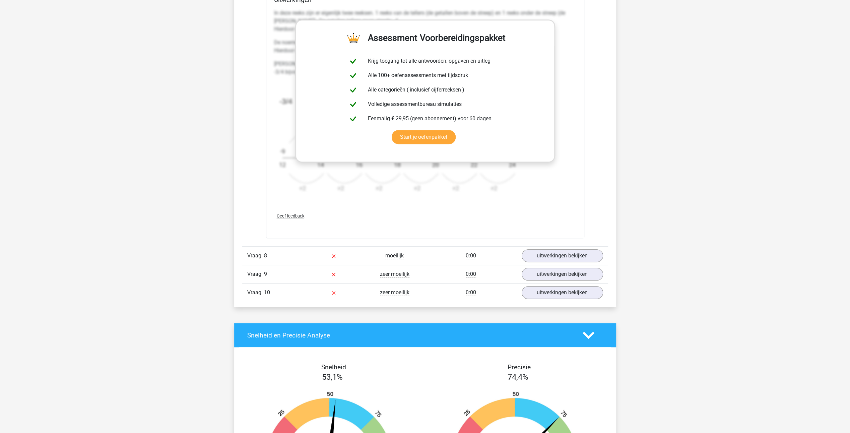
scroll to position [2948, 0]
click at [556, 249] on link "uitwerkingen bekijken" at bounding box center [561, 255] width 93 height 15
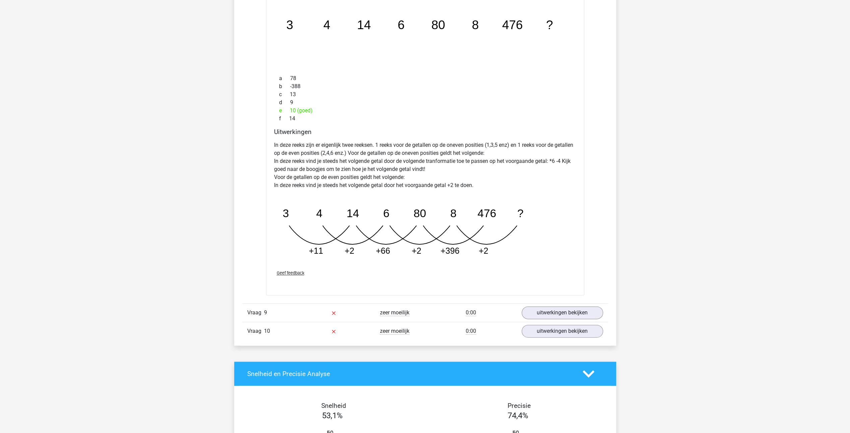
scroll to position [3249, 0]
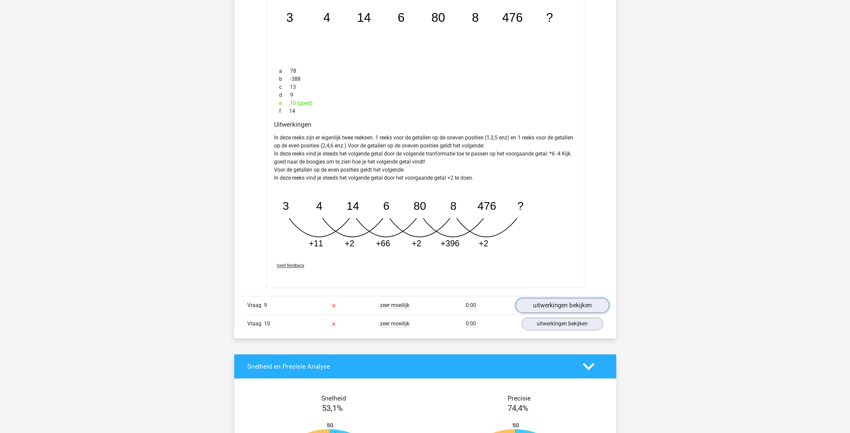
click at [563, 298] on link "uitwerkingen bekijken" at bounding box center [561, 305] width 93 height 15
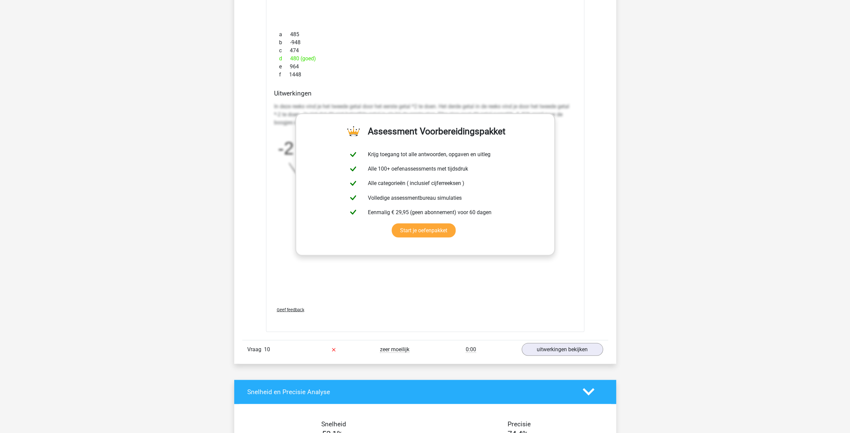
scroll to position [3685, 0]
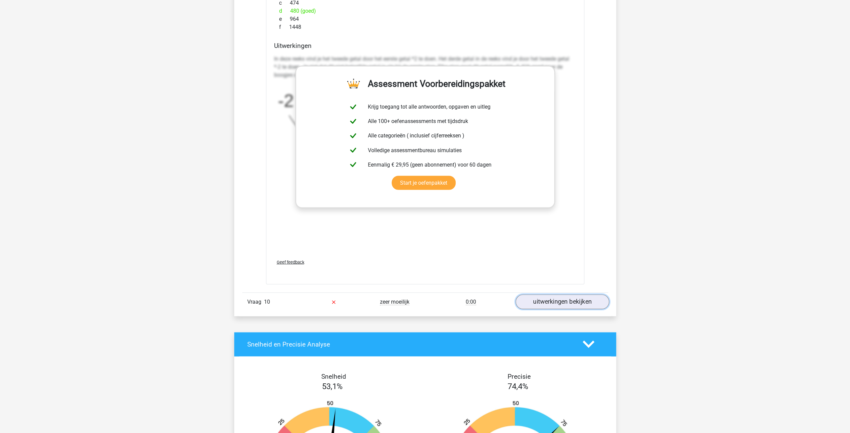
click at [569, 295] on link "uitwerkingen bekijken" at bounding box center [561, 301] width 93 height 15
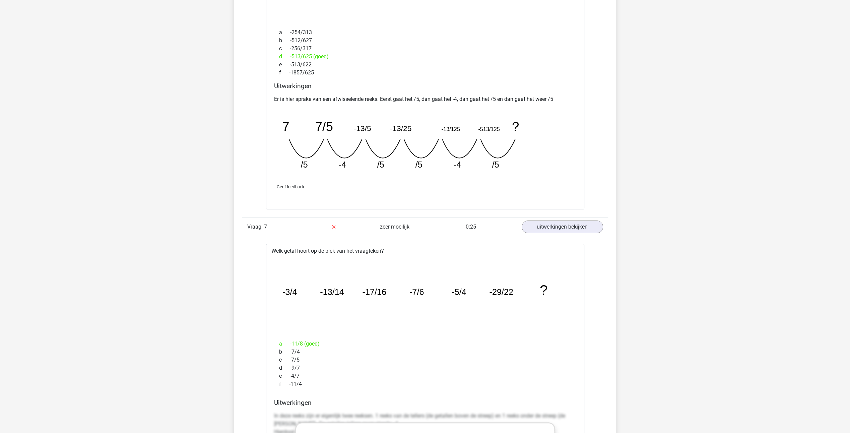
scroll to position [2479, 0]
